Goal: Transaction & Acquisition: Subscribe to service/newsletter

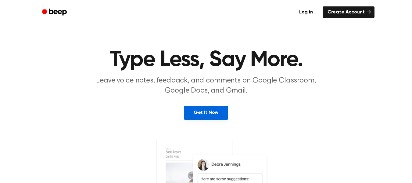
click at [204, 113] on link "Get It Now" at bounding box center [206, 113] width 44 height 14
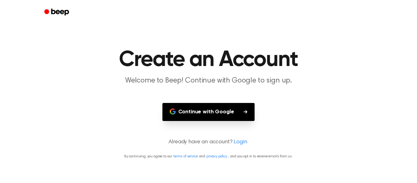
click at [220, 113] on button "Continue with Google" at bounding box center [208, 112] width 92 height 18
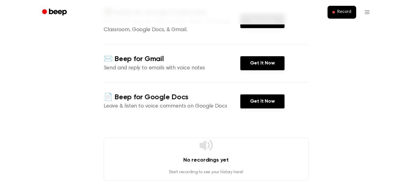
scroll to position [92, 0]
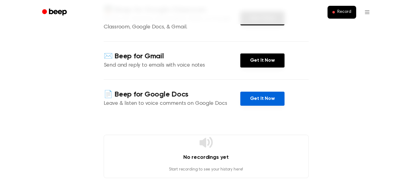
click at [250, 101] on link "Get It Now" at bounding box center [262, 99] width 44 height 14
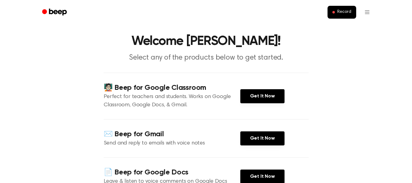
scroll to position [0, 0]
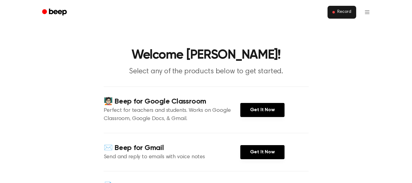
click at [346, 7] on button "Record" at bounding box center [342, 12] width 28 height 13
